Goal: Task Accomplishment & Management: Use online tool/utility

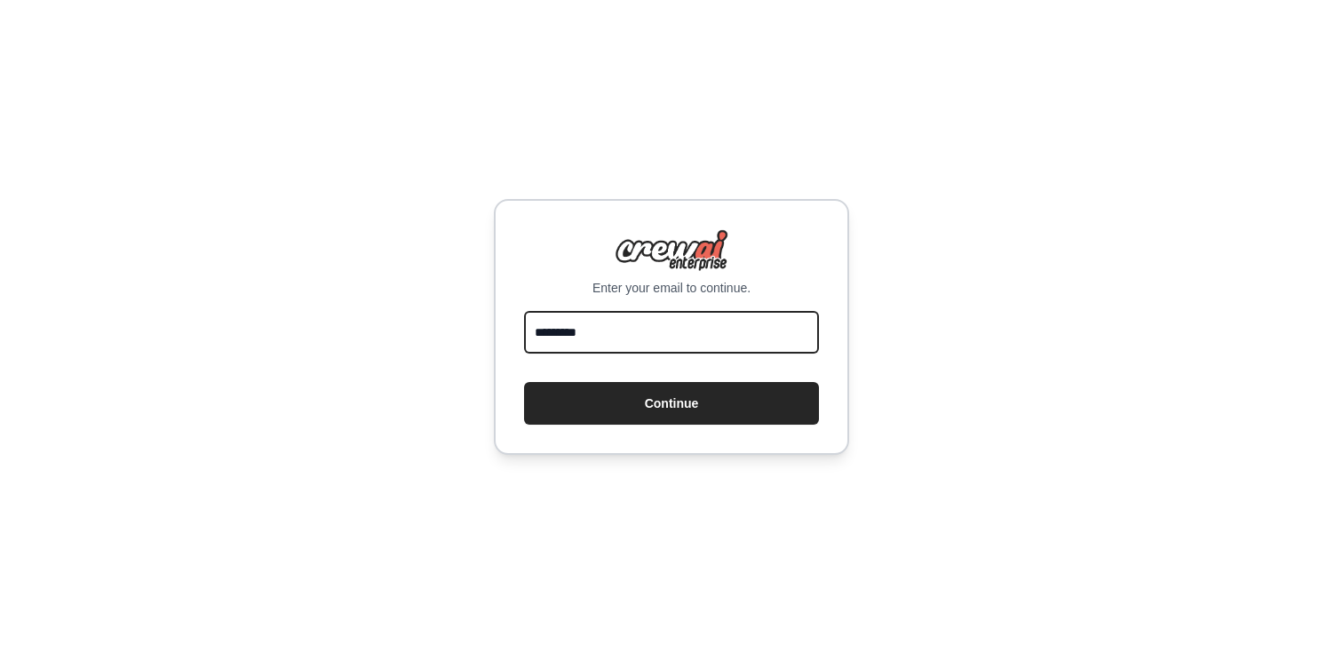
type input "**********"
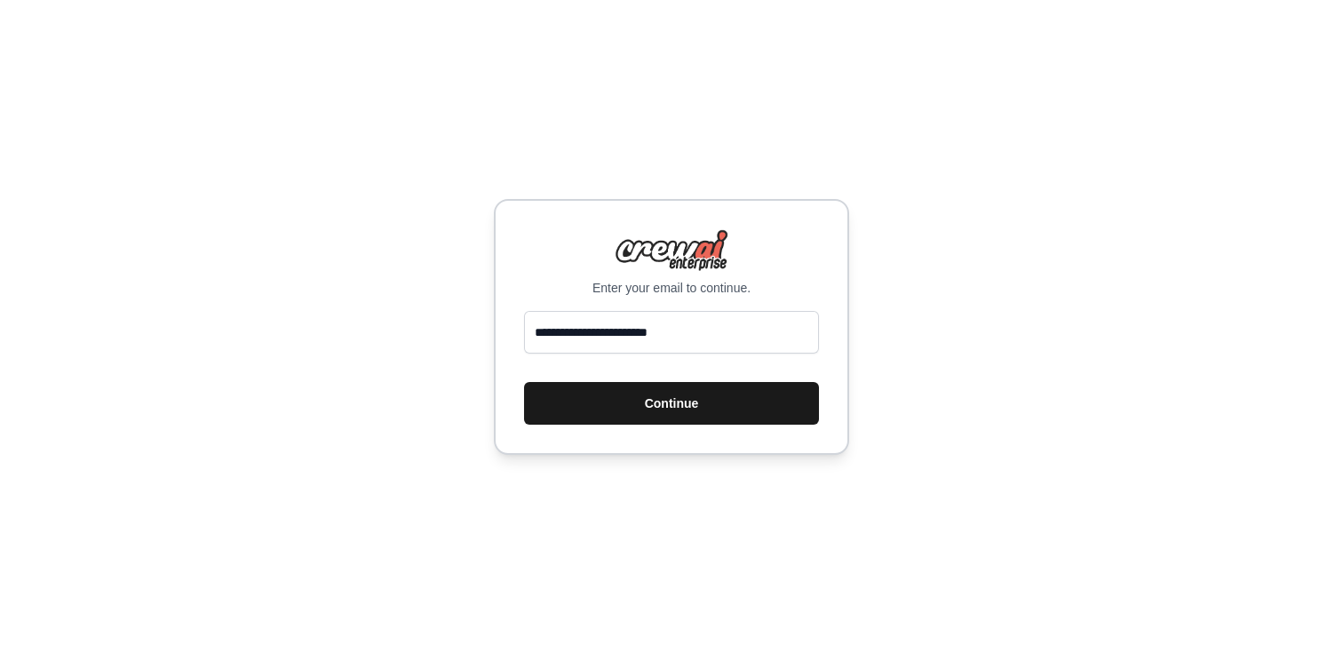
click at [704, 410] on button "Continue" at bounding box center [671, 403] width 295 height 43
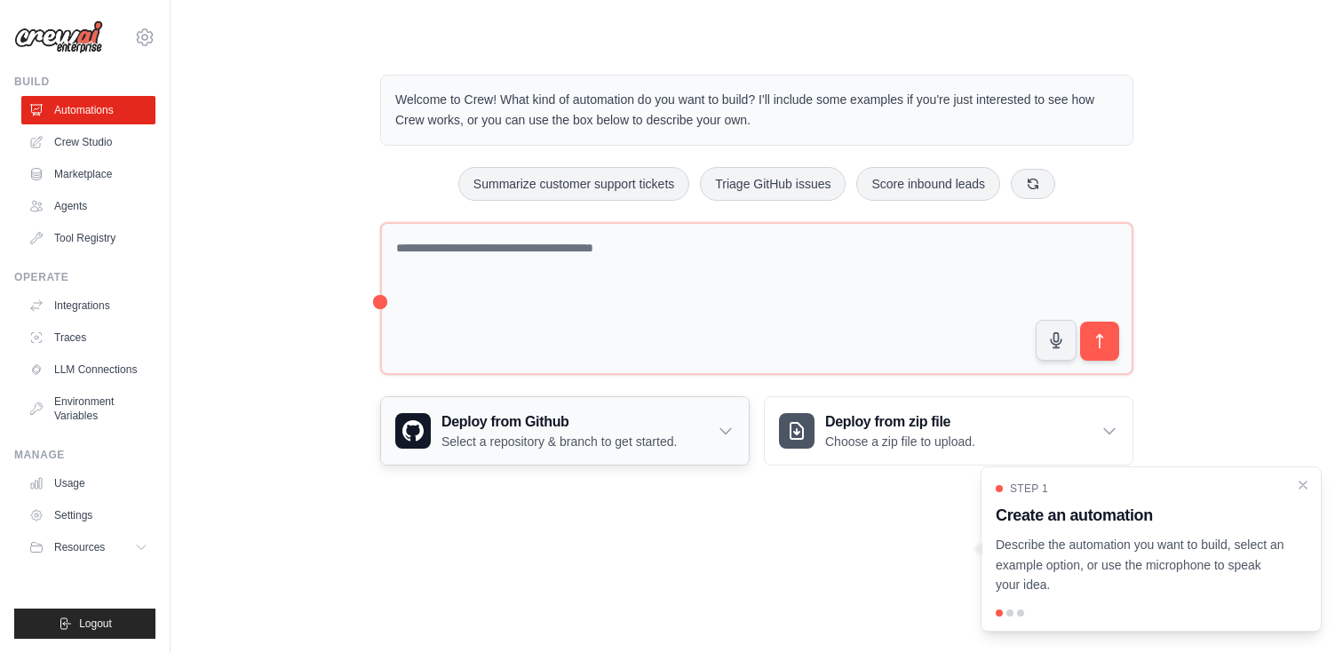
click at [677, 427] on h3 "Deploy from Github" at bounding box center [559, 421] width 235 height 21
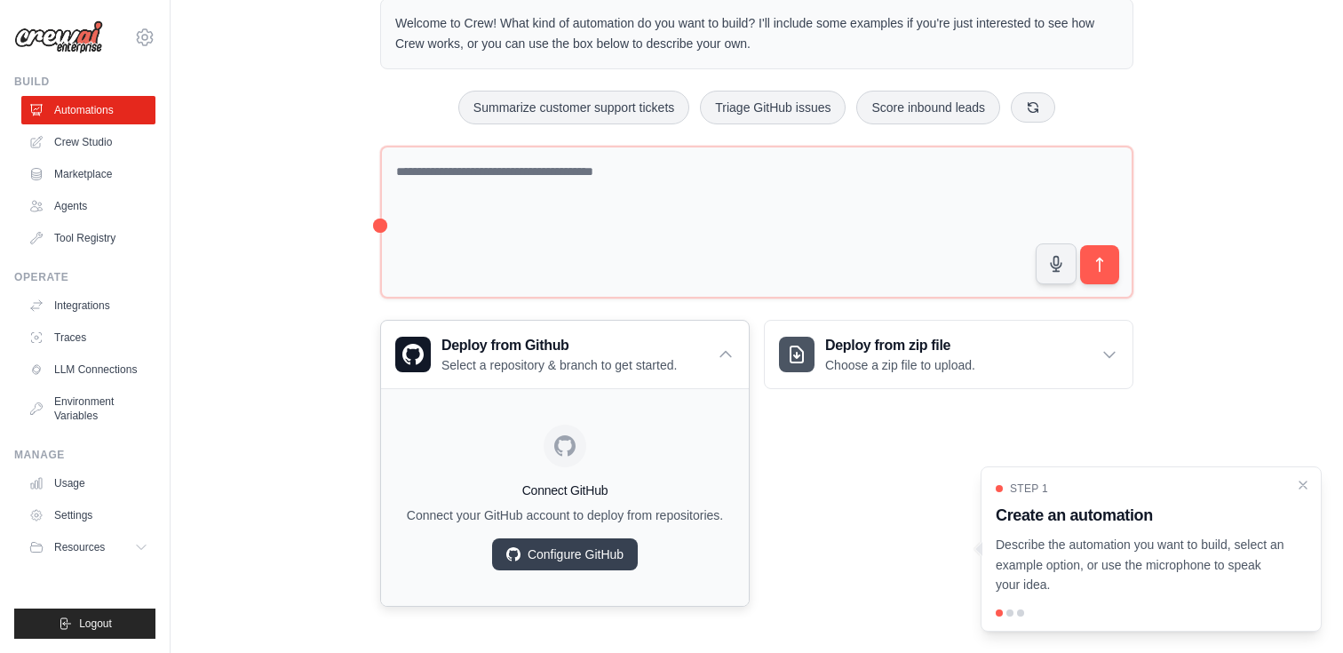
scroll to position [93, 0]
click at [1104, 525] on h3 "Create an automation" at bounding box center [1141, 515] width 290 height 25
click at [1011, 610] on div at bounding box center [1010, 613] width 7 height 7
click at [1010, 610] on div at bounding box center [1010, 613] width 7 height 7
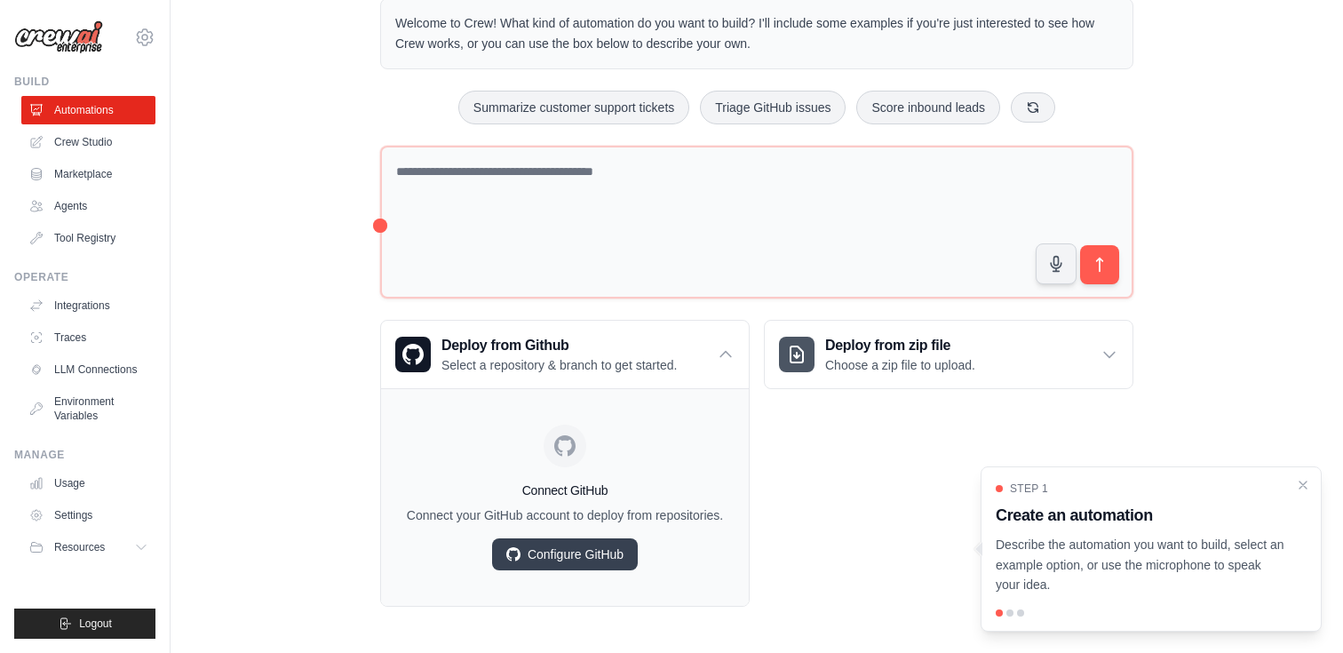
click at [1021, 610] on div at bounding box center [1020, 613] width 7 height 7
